Goal: Transaction & Acquisition: Purchase product/service

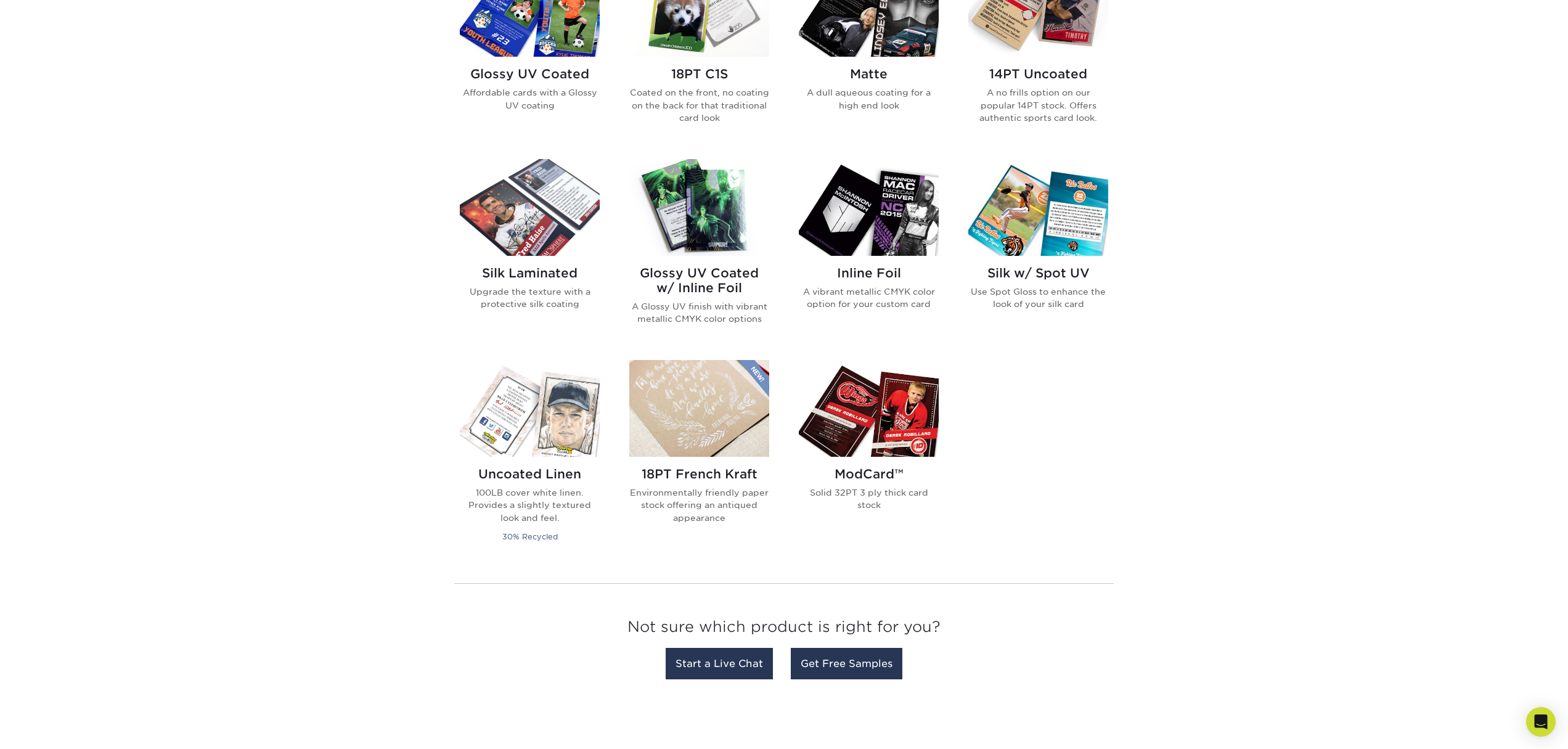
scroll to position [641, 0]
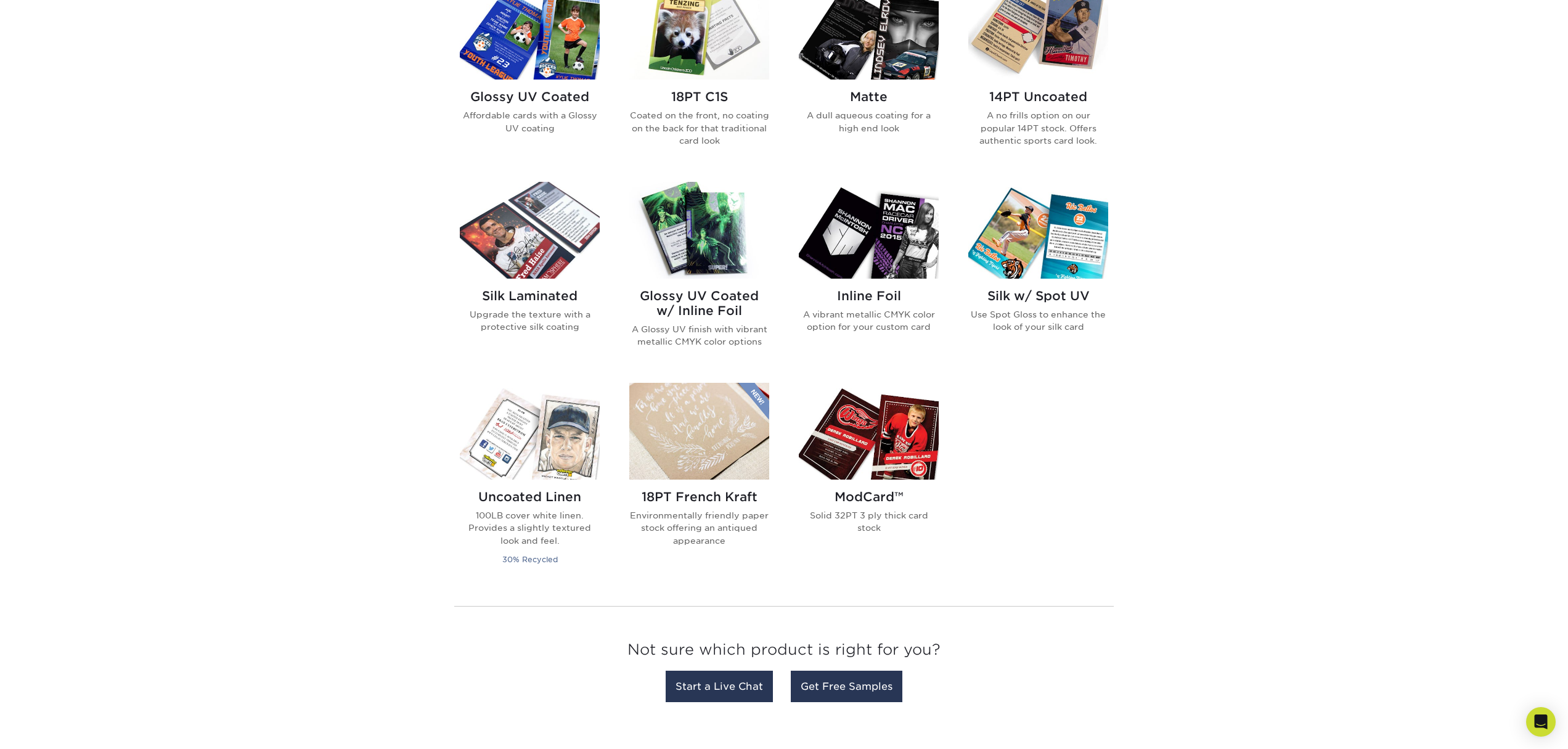
click at [546, 80] on img at bounding box center [529, 31] width 140 height 97
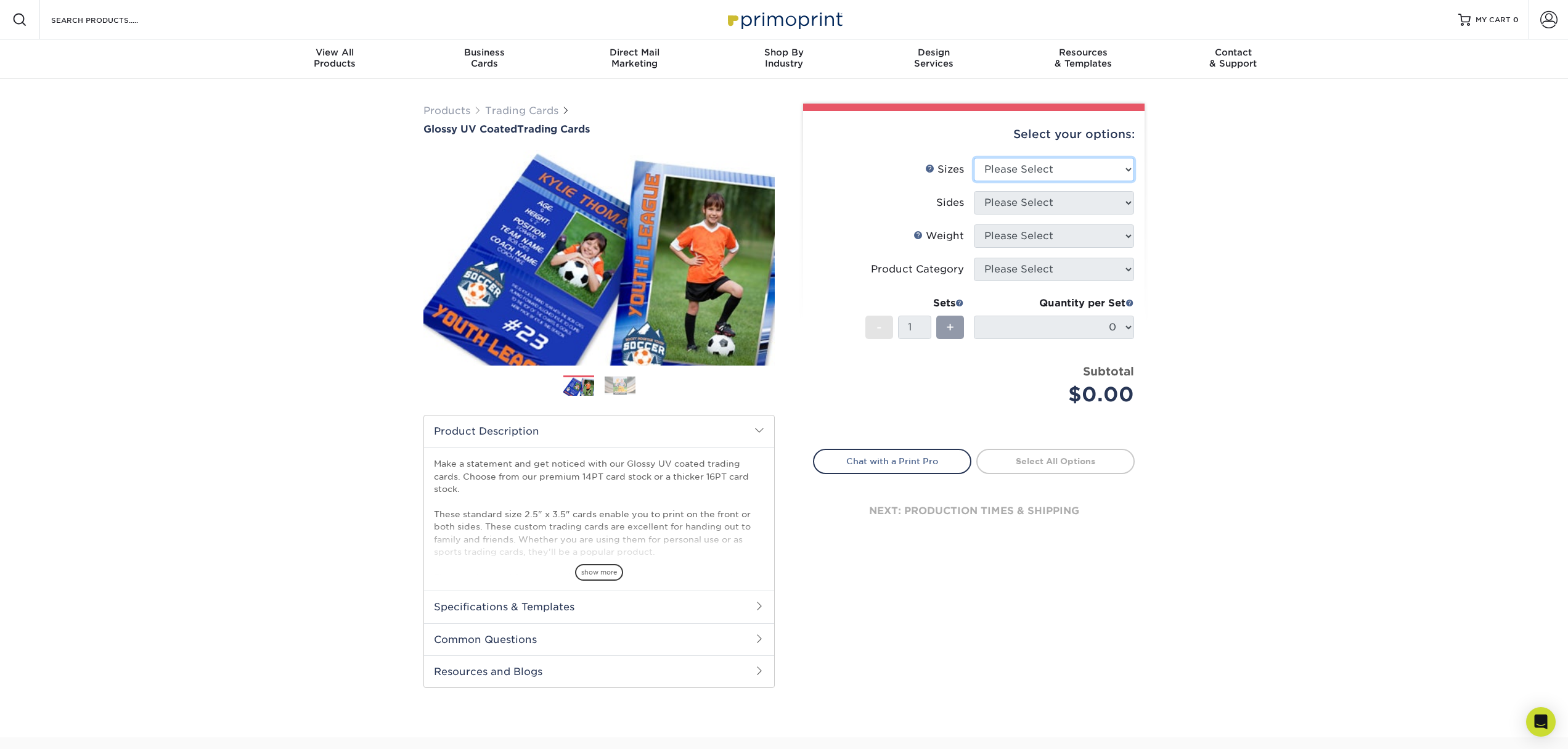
click at [1055, 181] on select "Please Select 2.5" x 3.5"" at bounding box center [1053, 169] width 160 height 23
select select "2.50x3.50"
click at [1057, 215] on select "Please Select Print Both Sides Print Front Only" at bounding box center [1053, 203] width 160 height 23
select select "13abbda7-1d64-4f25-8bb2-c179b224825d"
click at [1059, 248] on select "Please Select 16PT 14PT 18PT C1S" at bounding box center [1053, 236] width 160 height 23
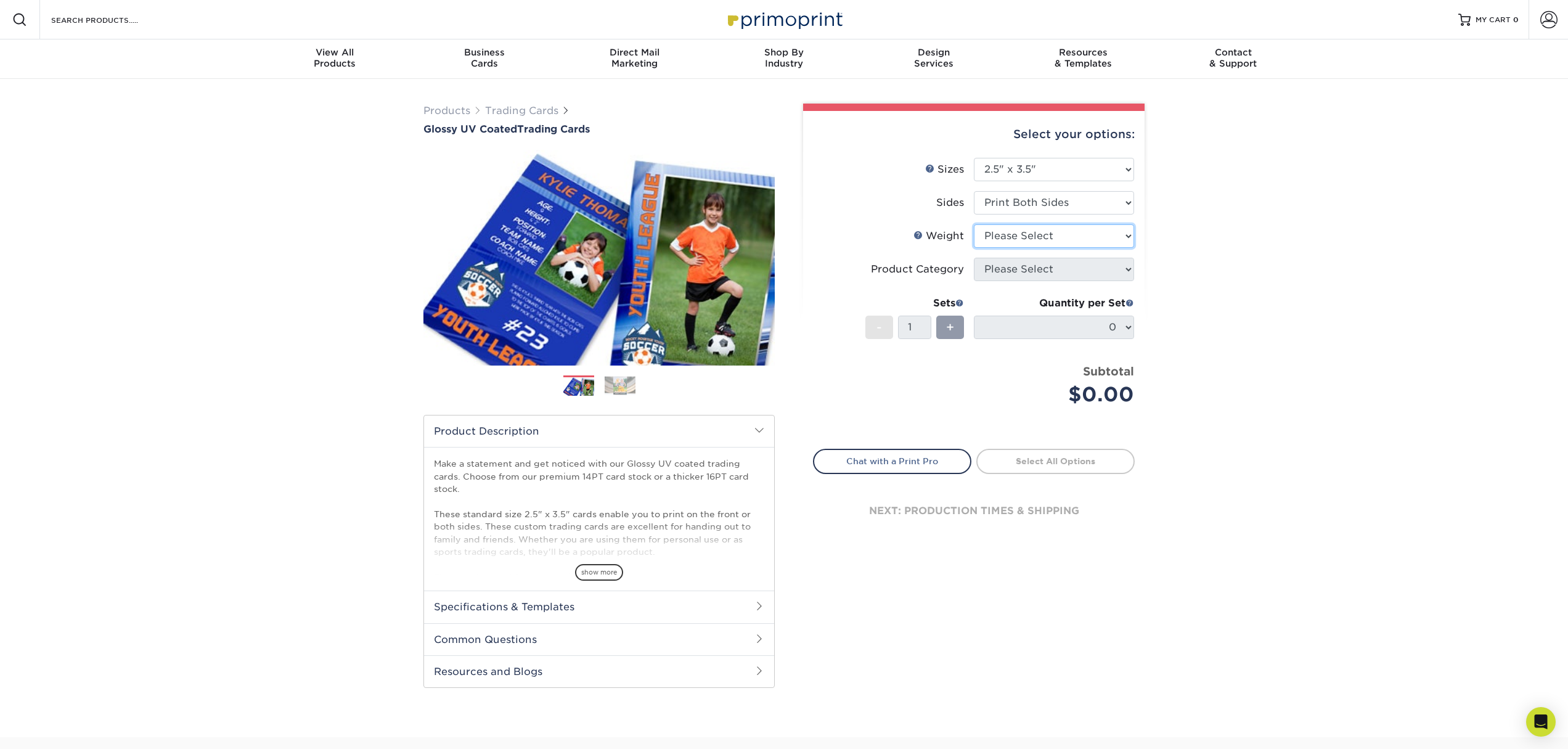
select select "16PT"
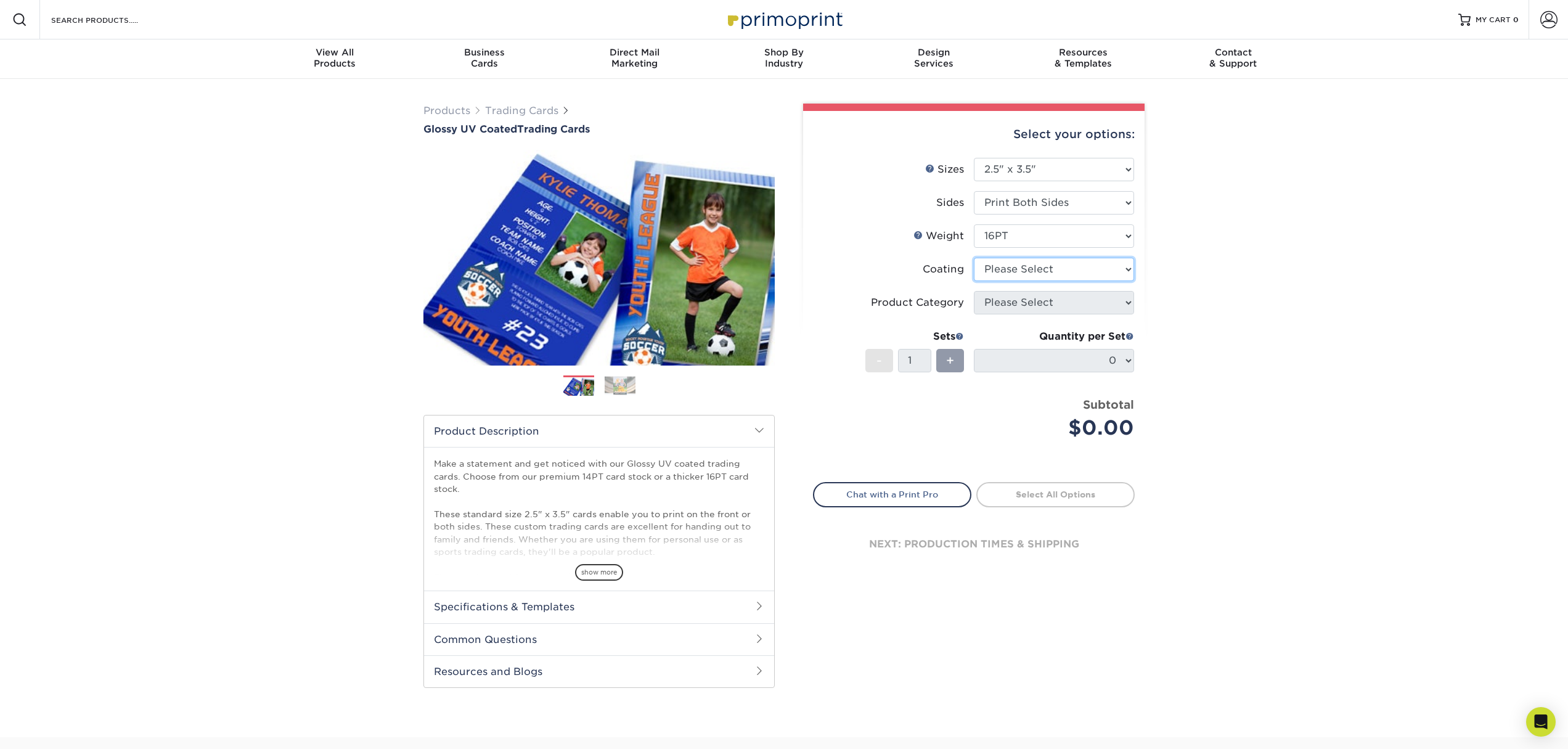
click at [1068, 281] on select at bounding box center [1053, 269] width 160 height 23
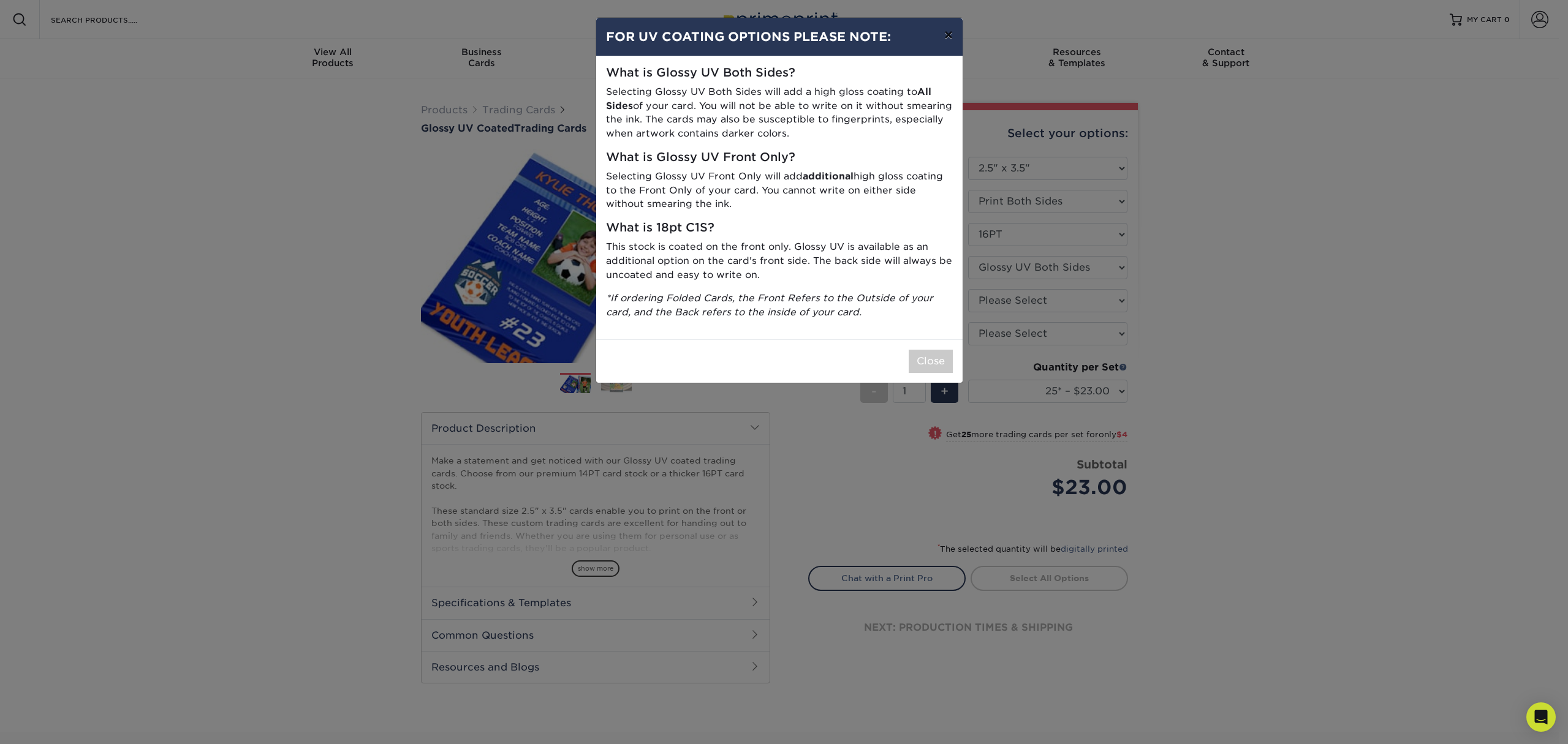
click at [936, 47] on button "×" at bounding box center [948, 35] width 28 height 34
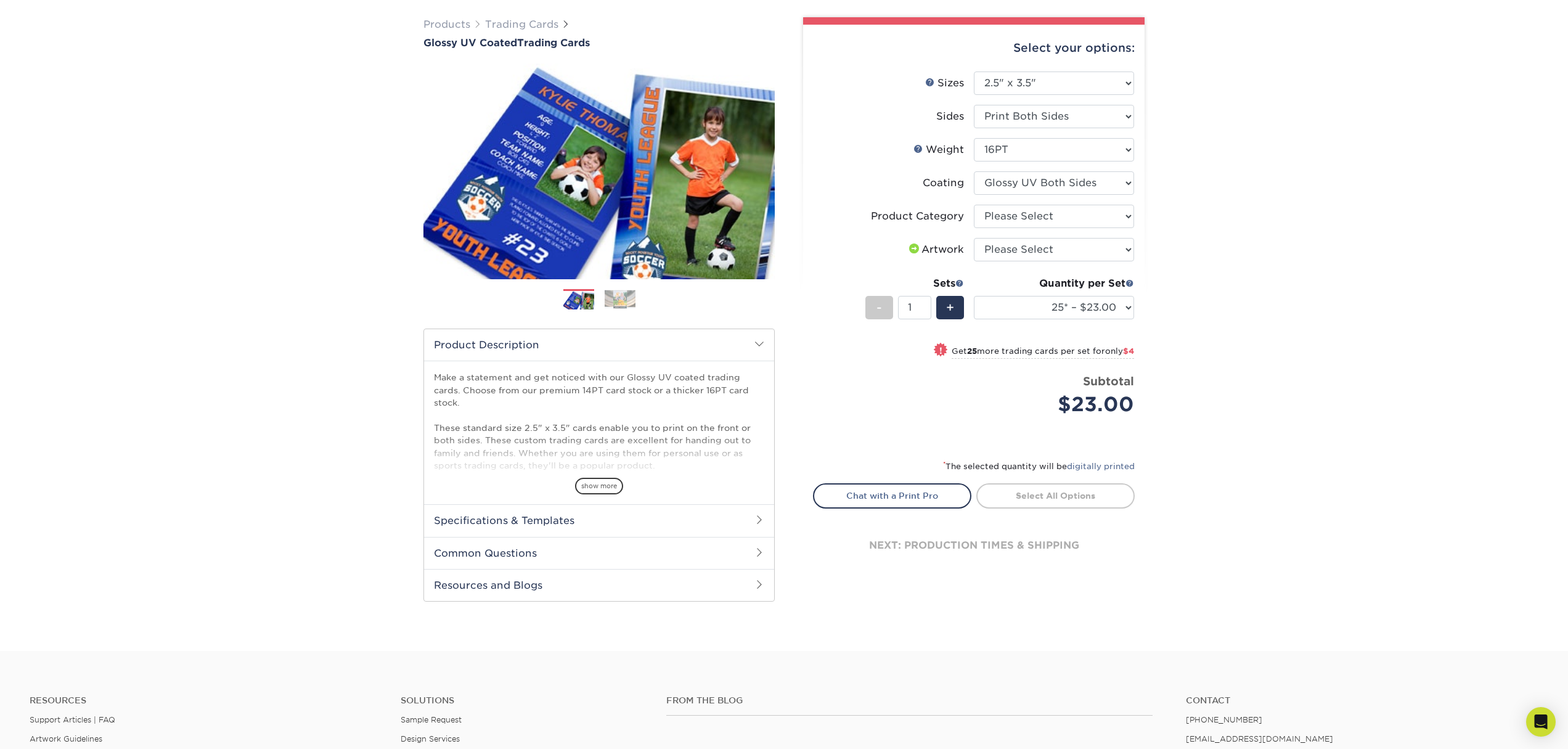
scroll to position [86, 0]
click at [1080, 319] on select "25* – $23.00 50* – $27.00 75* – $33.00 100* – $37.00 250* – $47.00 500 – $58.00…" at bounding box center [1053, 308] width 160 height 23
click at [1066, 195] on select at bounding box center [1053, 183] width 160 height 23
select select "1e8116af-acfc-44b1-83dc-8181aa338834"
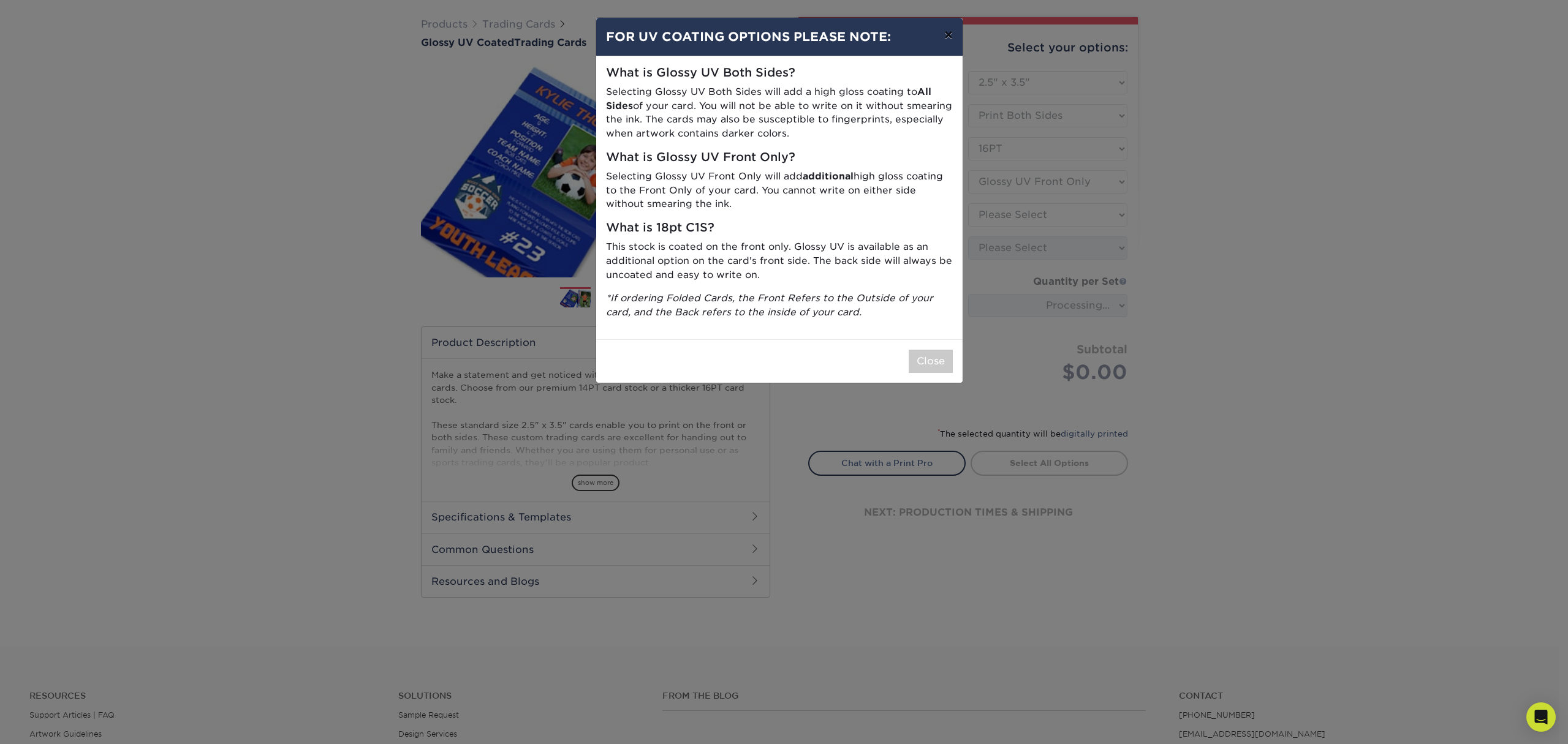
click at [942, 52] on button "×" at bounding box center [948, 35] width 28 height 34
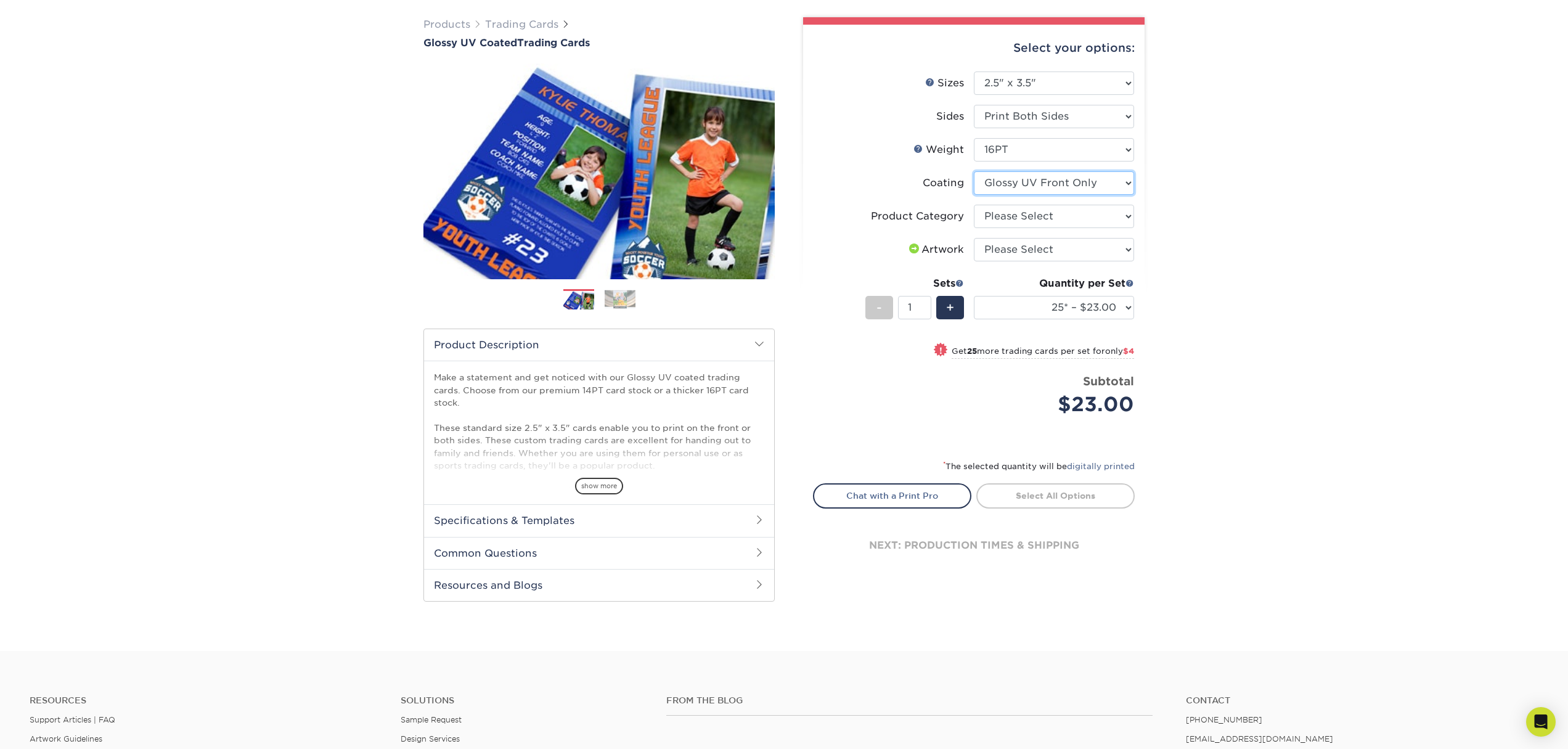
click at [1070, 195] on select at bounding box center [1053, 183] width 160 height 23
click at [1053, 162] on select "Please Select 16PT 14PT 18PT C1S" at bounding box center [1053, 150] width 160 height 23
select select "14PT"
select select
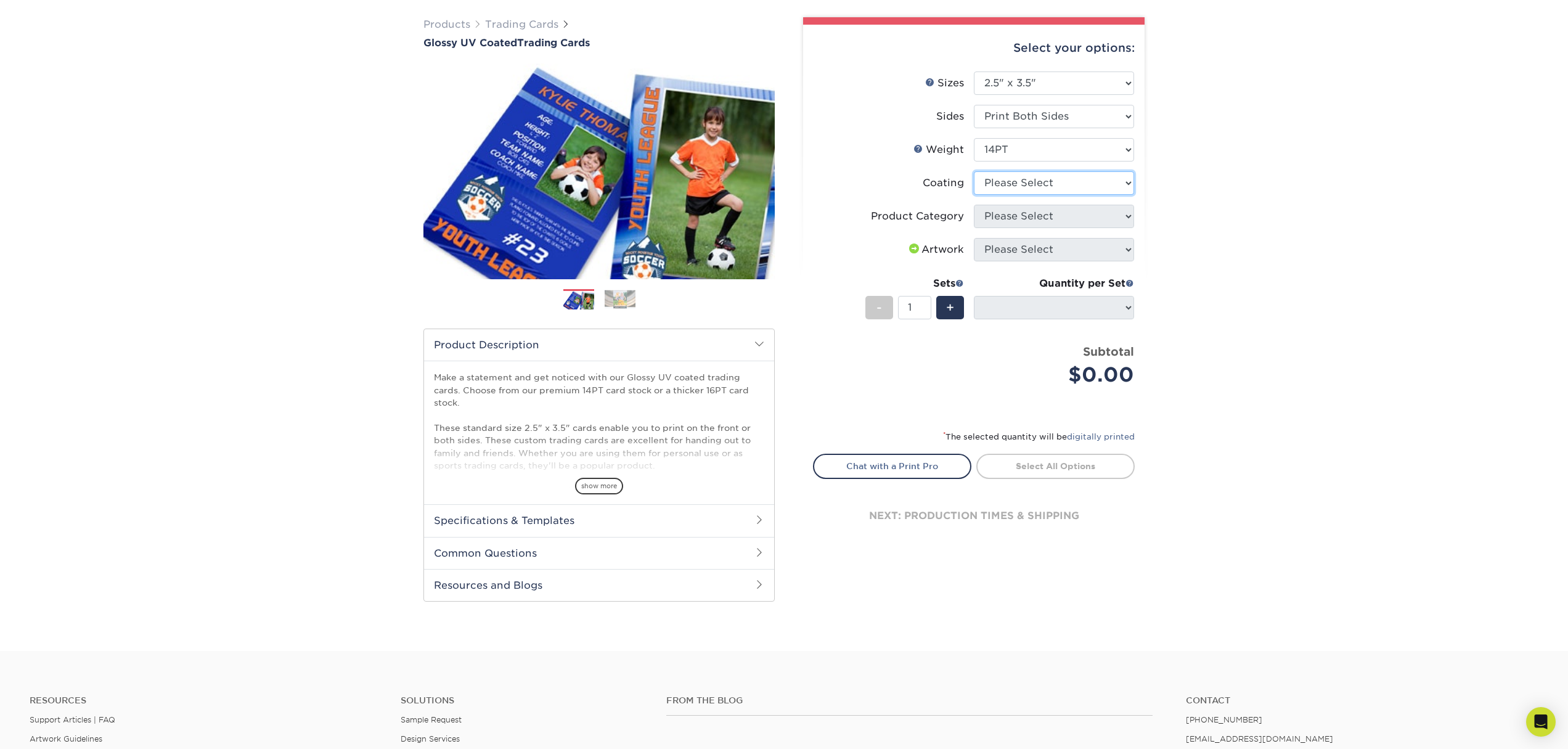
click at [1047, 195] on select at bounding box center [1053, 183] width 160 height 23
select select "1e8116af-acfc-44b1-83dc-8181aa338834"
select select "-1"
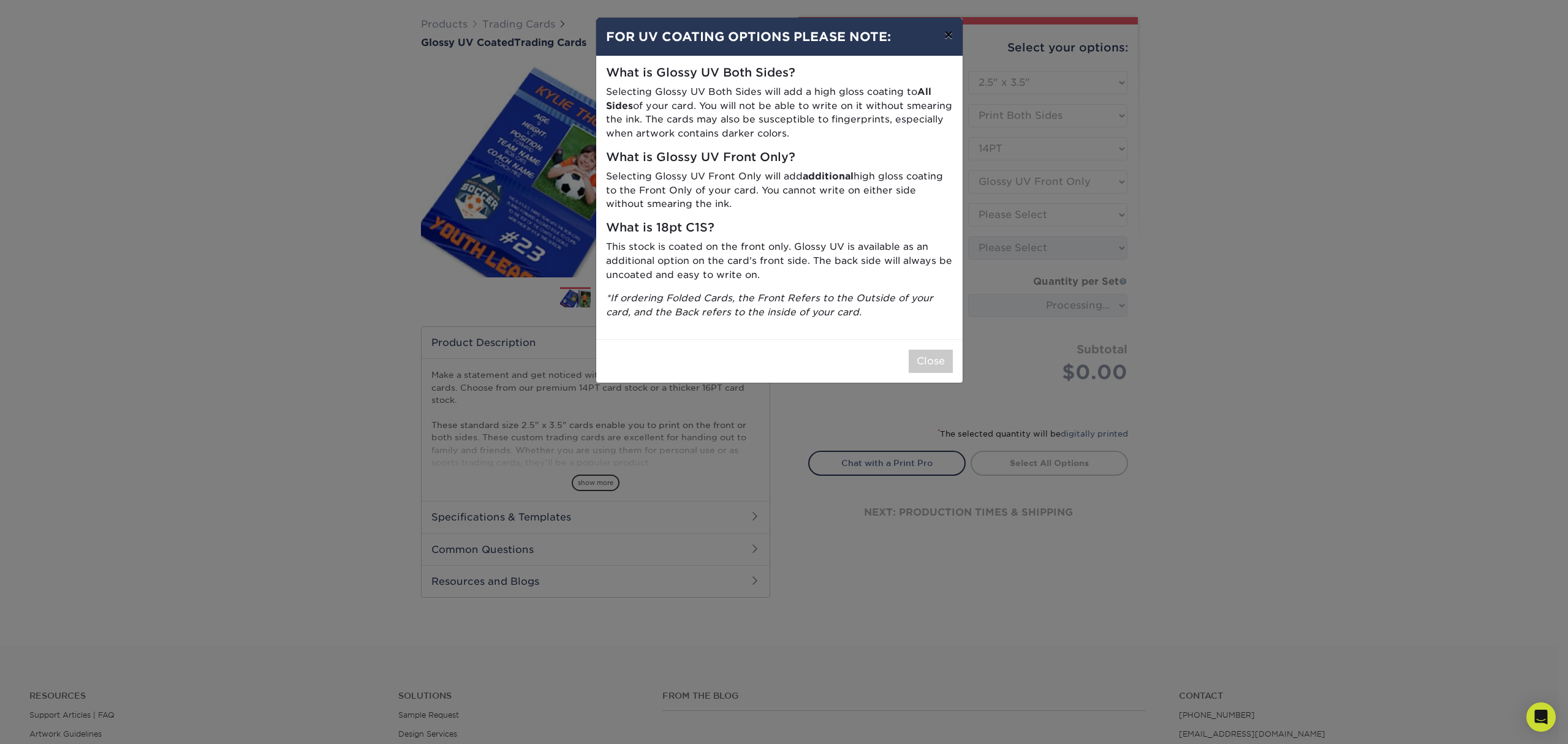
click at [939, 52] on button "×" at bounding box center [948, 35] width 28 height 34
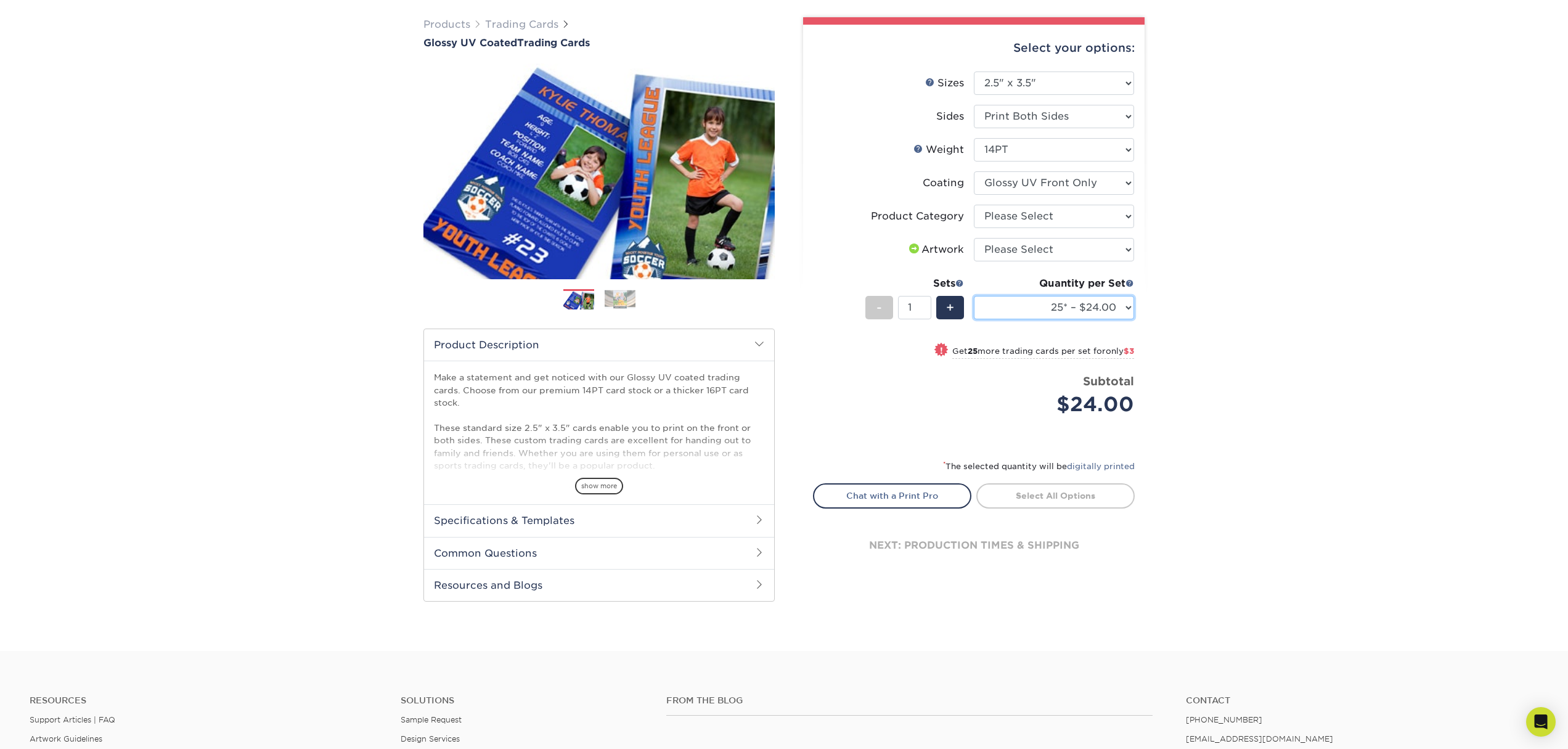
click at [1050, 319] on select "25* – $24.00 50* – $27.00 75* – $34.00 100* – $37.00 250* – $48.00 500 – $59.00…" at bounding box center [1053, 308] width 160 height 23
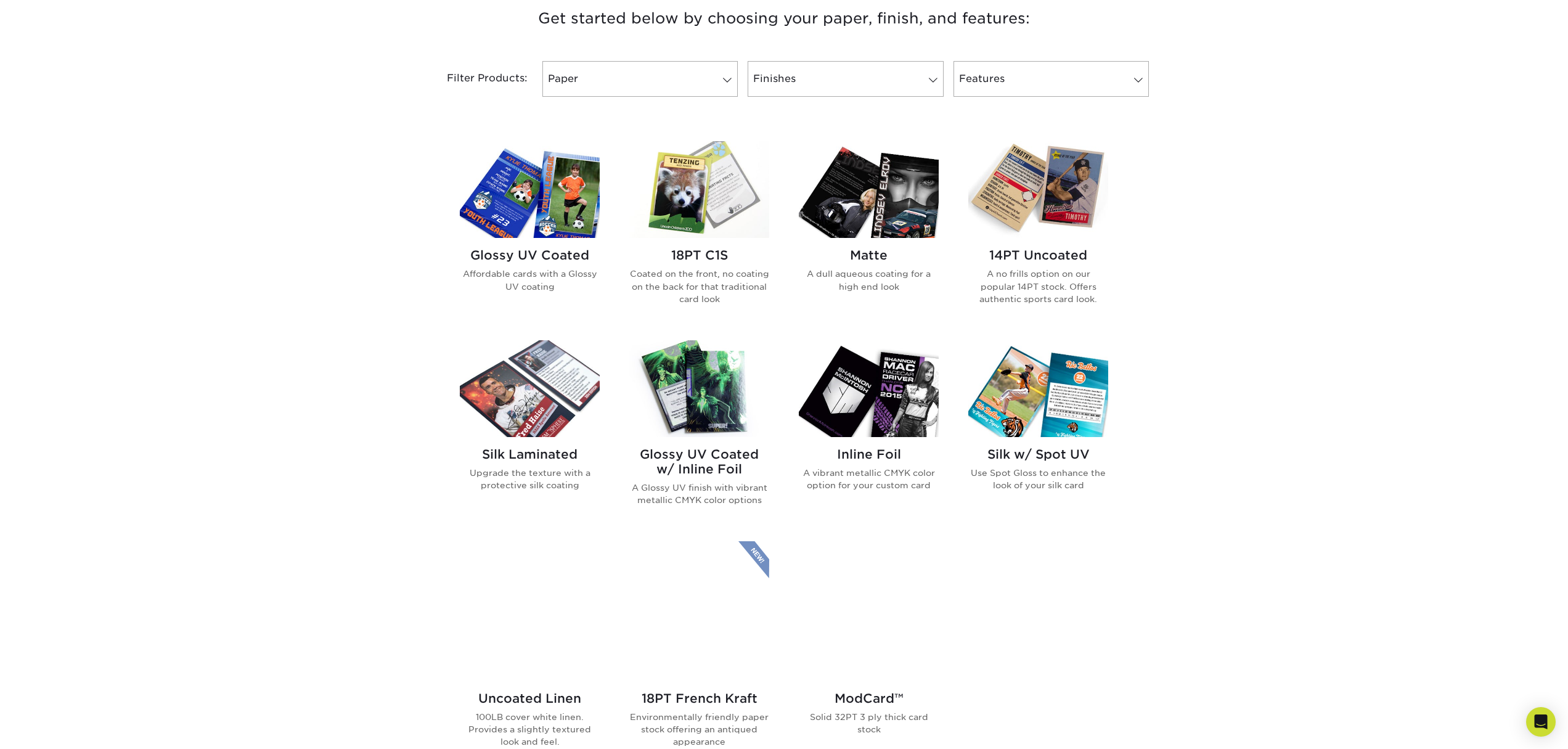
scroll to position [488, 0]
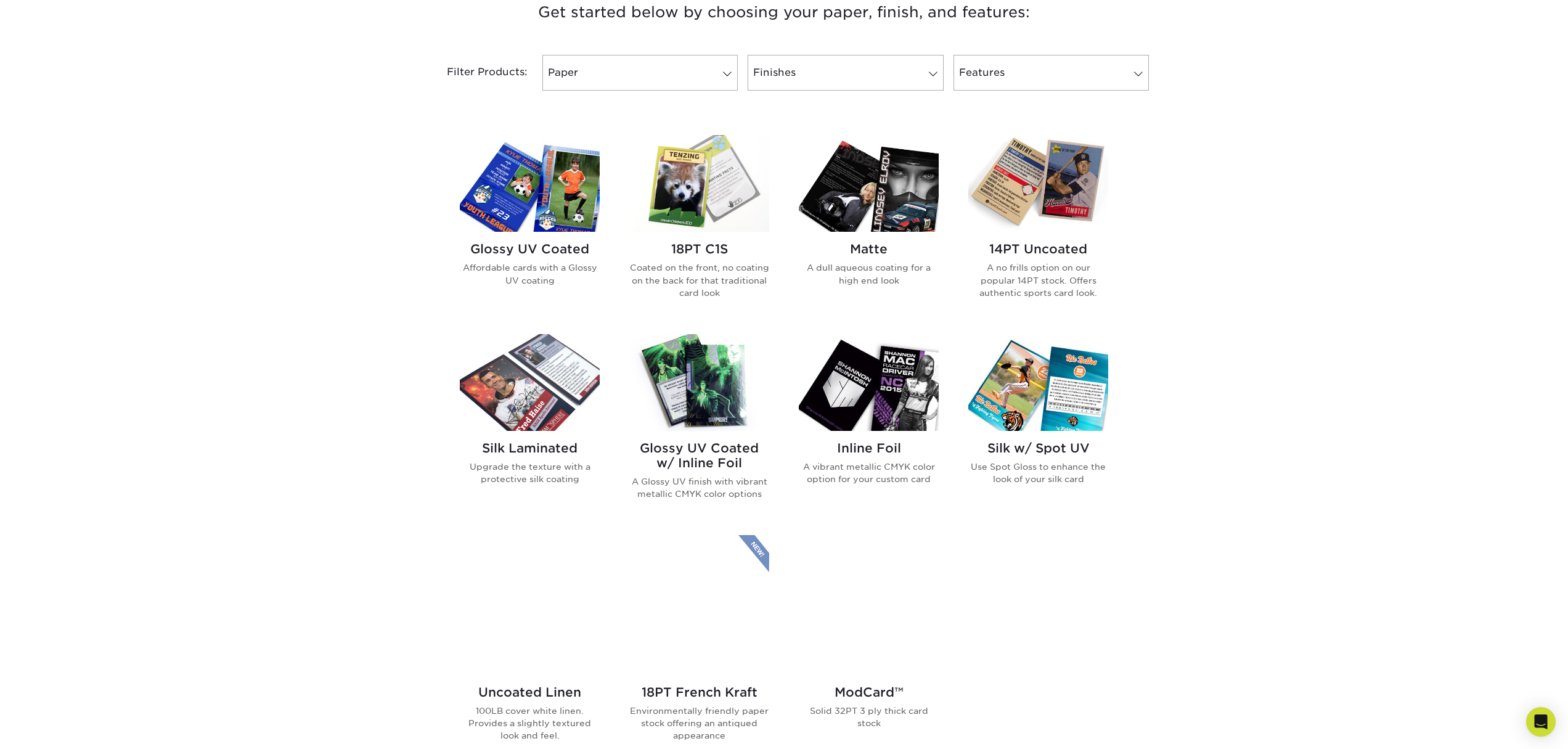
click at [570, 232] on img at bounding box center [529, 183] width 140 height 97
